Goal: Check status

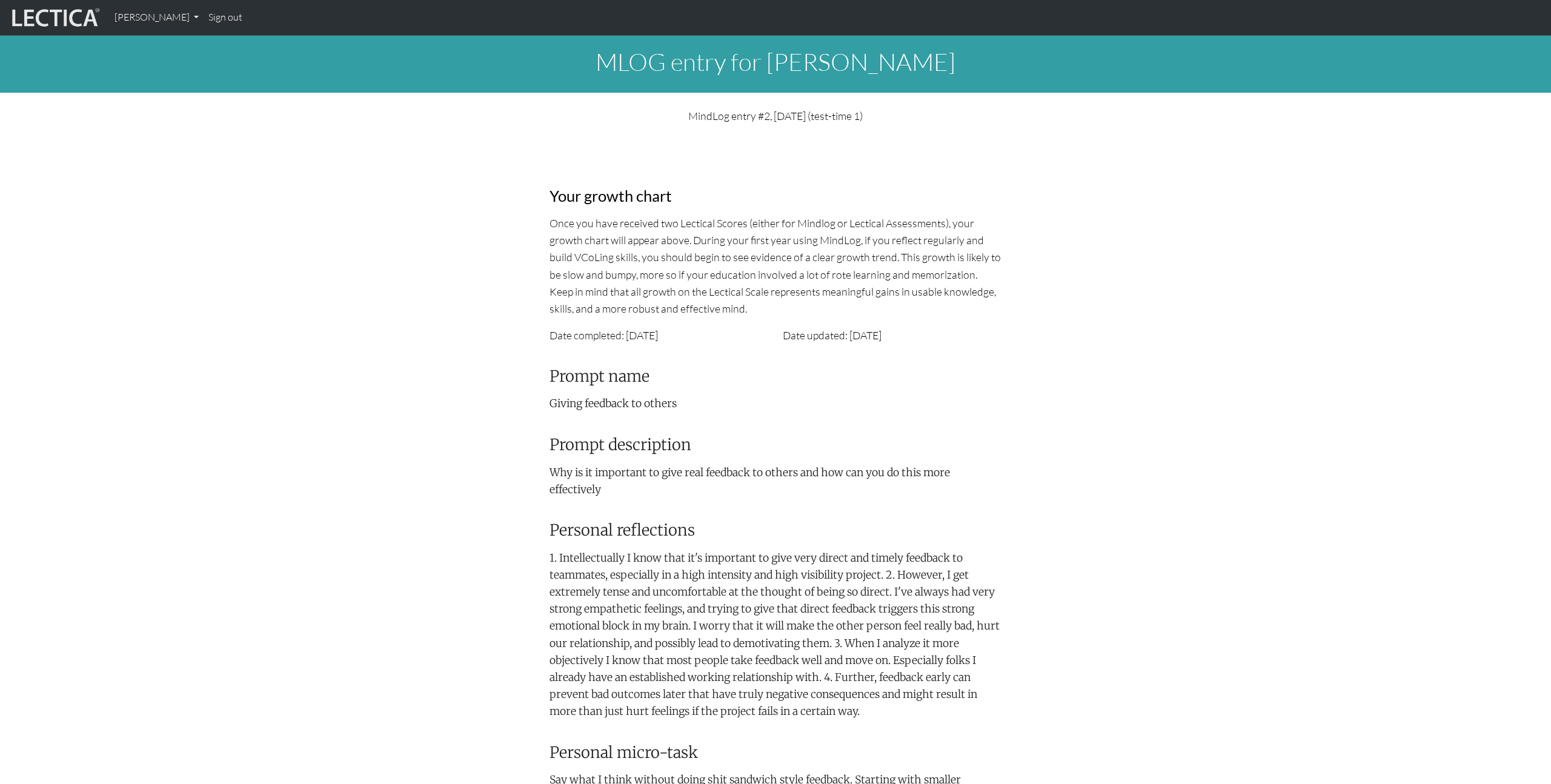
scroll to position [387, 0]
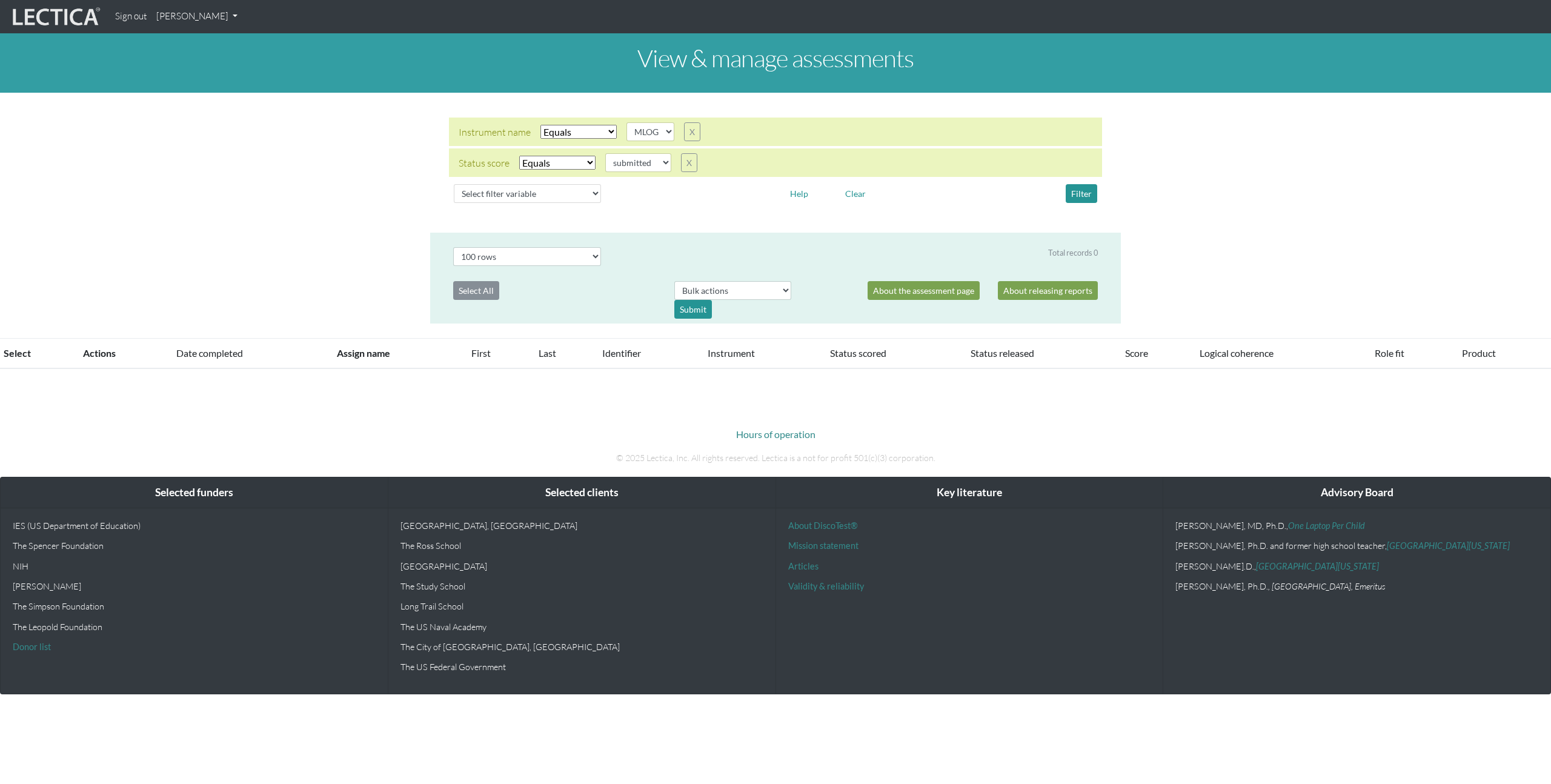
select select "MLOG"
select select "submitted"
select select "100"
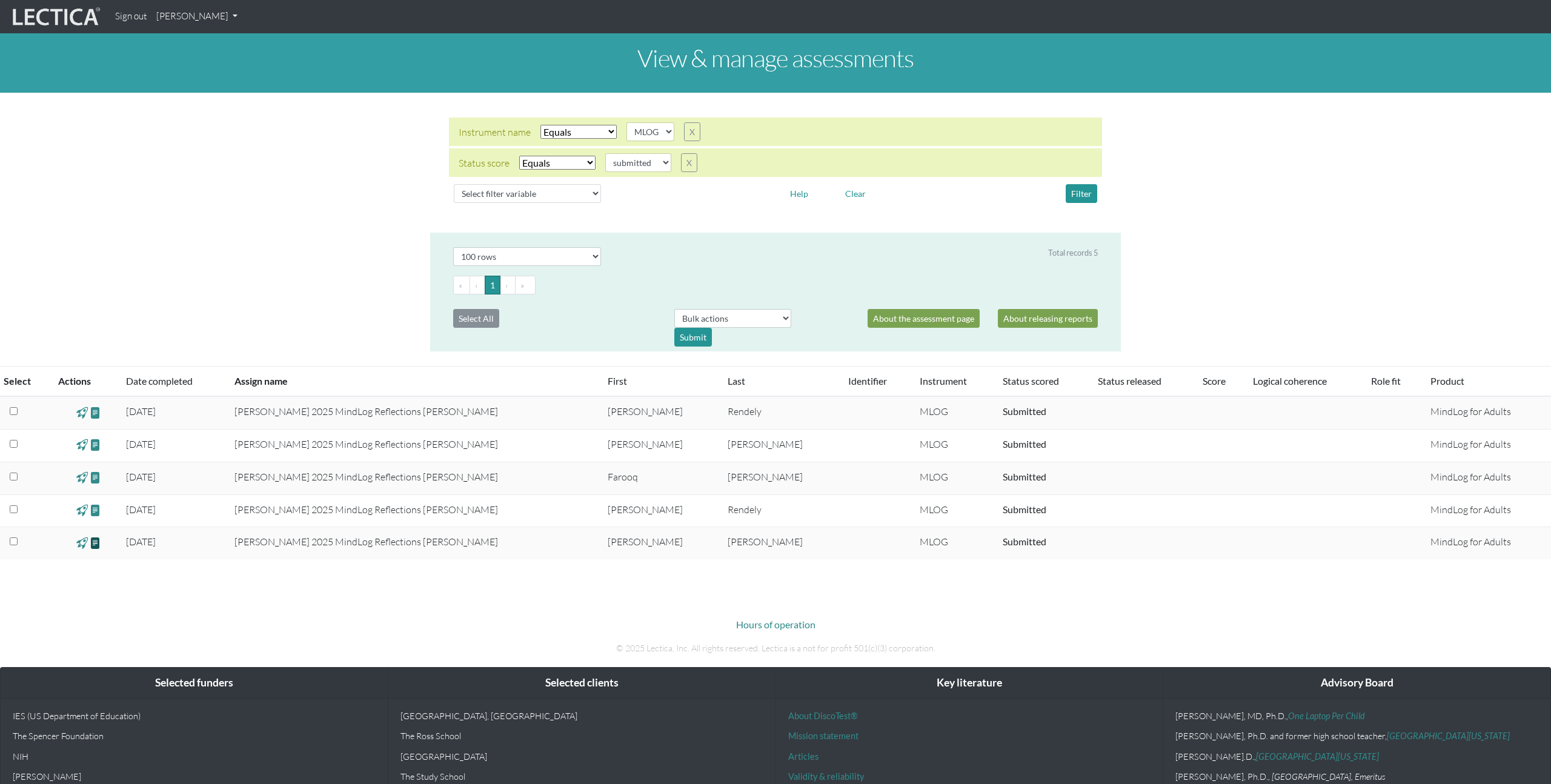
click at [101, 543] on span at bounding box center [95, 543] width 11 height 14
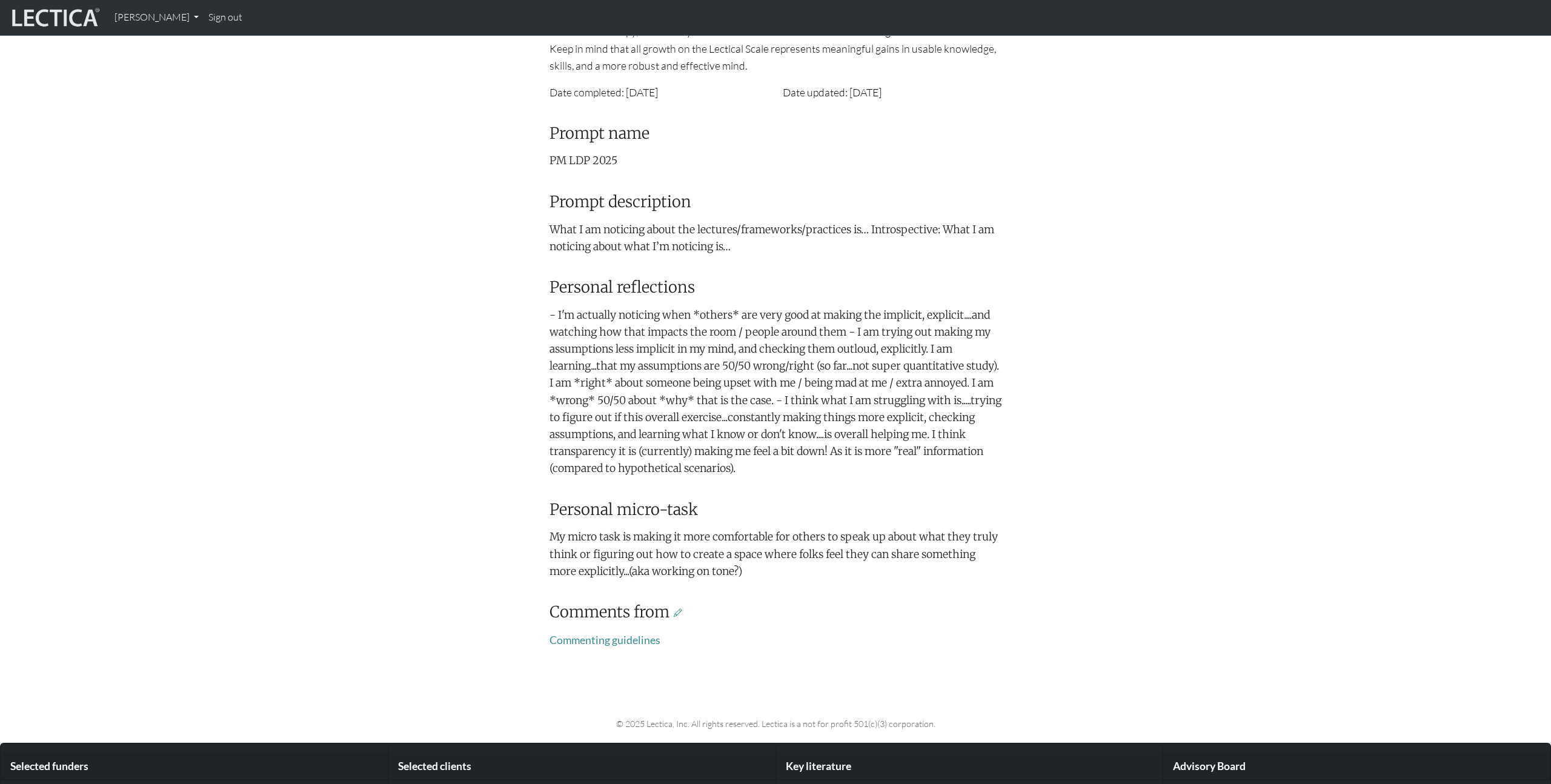
scroll to position [244, 0]
